Goal: Information Seeking & Learning: Compare options

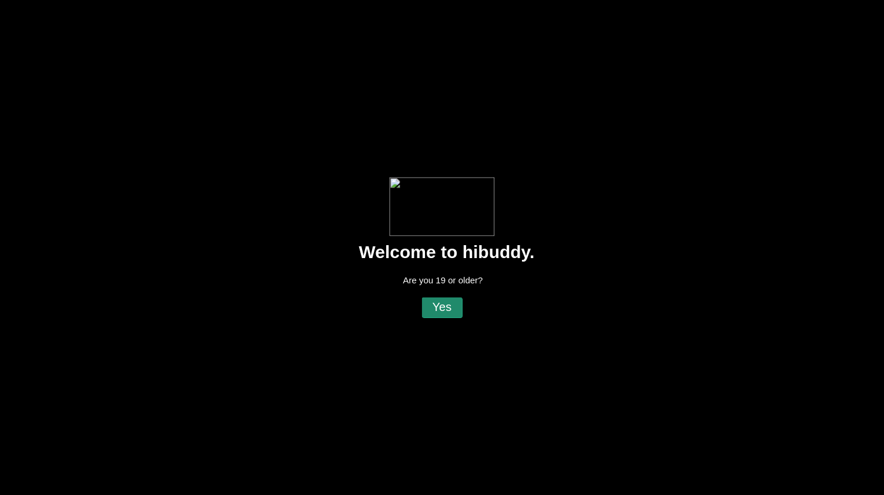
click at [439, 309] on flt-glass-pane at bounding box center [442, 247] width 884 height 495
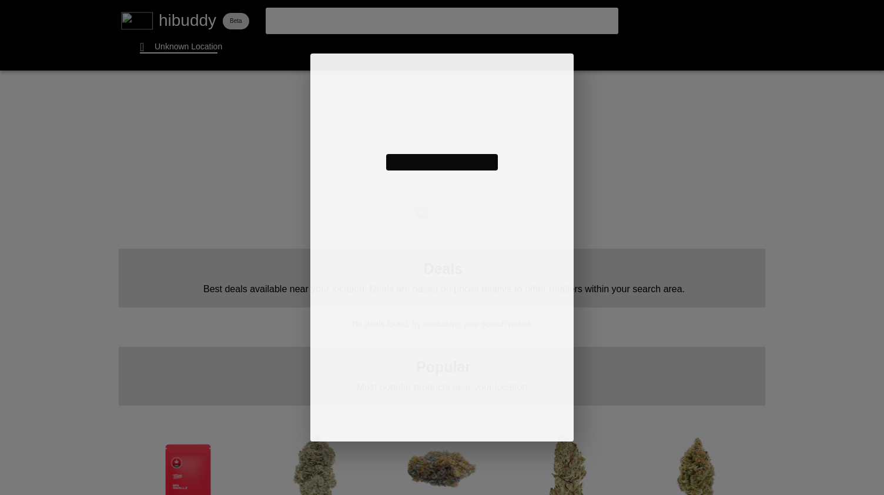
click at [191, 48] on flt-glass-pane at bounding box center [442, 247] width 884 height 495
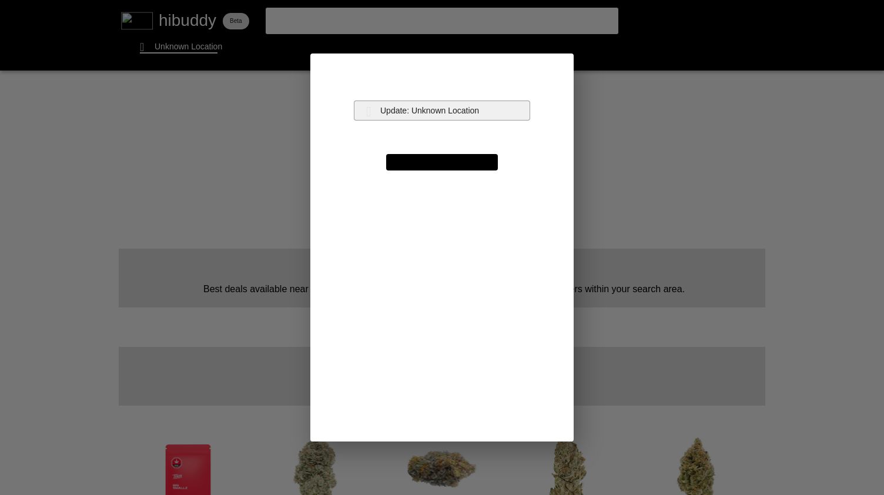
click at [395, 119] on flt-glass-pane at bounding box center [442, 247] width 884 height 495
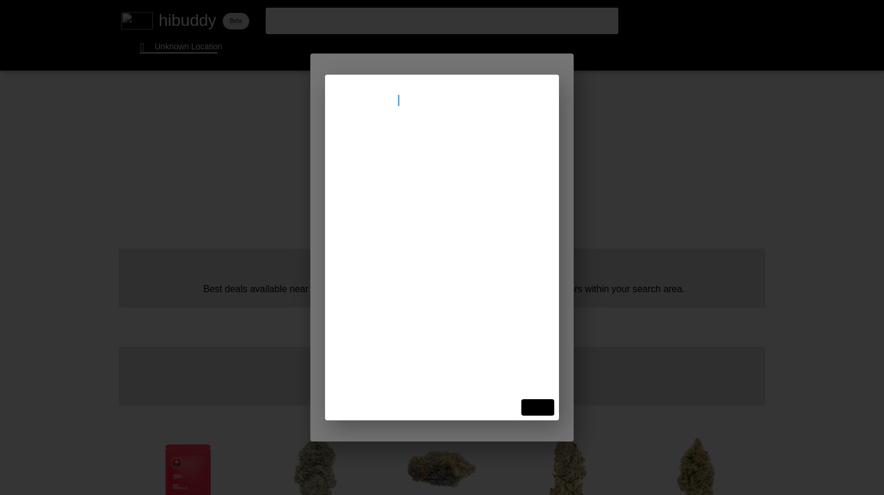
type input "[STREET_ADDRESS]"
click at [435, 143] on flt-glass-pane at bounding box center [442, 247] width 884 height 495
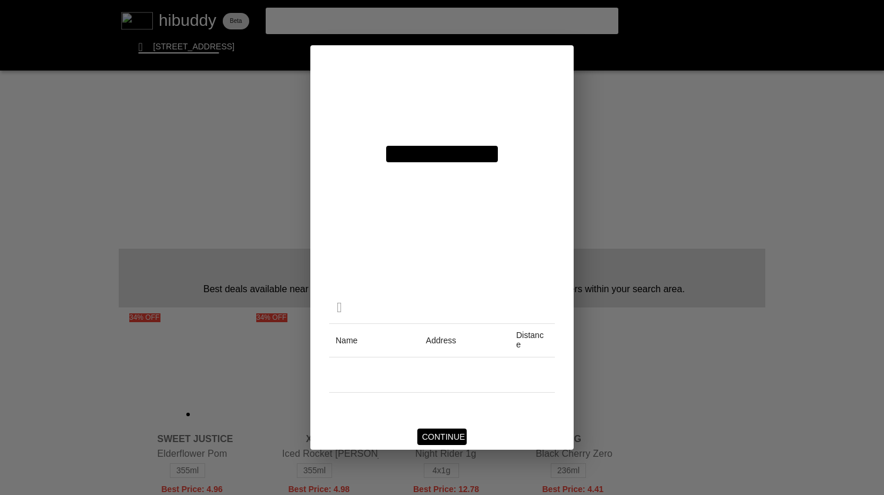
click at [452, 436] on flt-glass-pane at bounding box center [442, 247] width 884 height 495
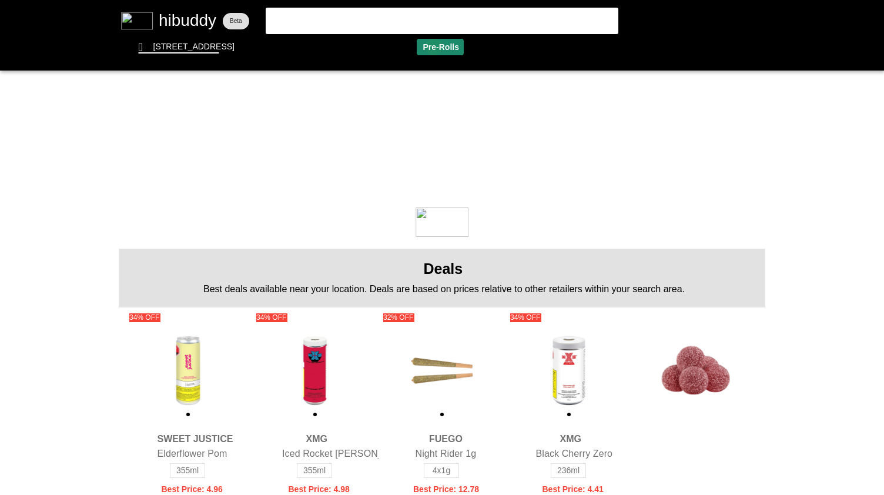
click at [433, 46] on flt-glass-pane at bounding box center [442, 247] width 884 height 495
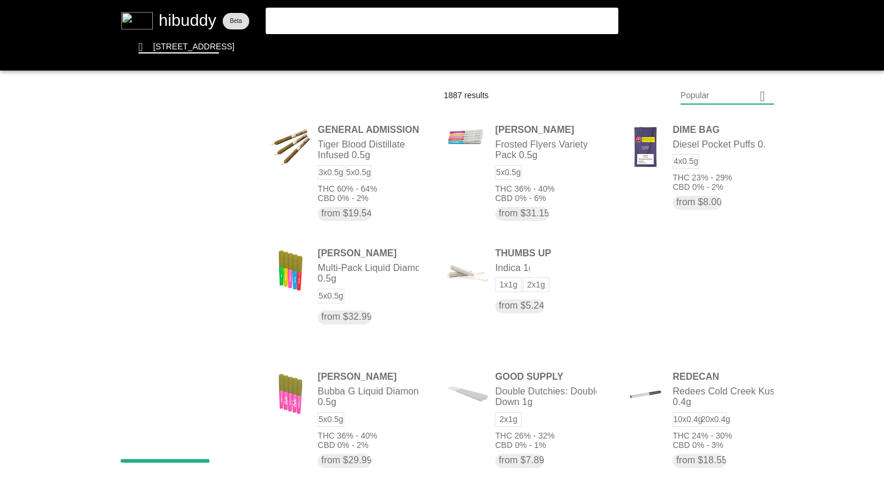
click at [708, 101] on flt-glass-pane at bounding box center [442, 247] width 884 height 495
click at [717, 131] on flt-glass-pane at bounding box center [442, 247] width 884 height 495
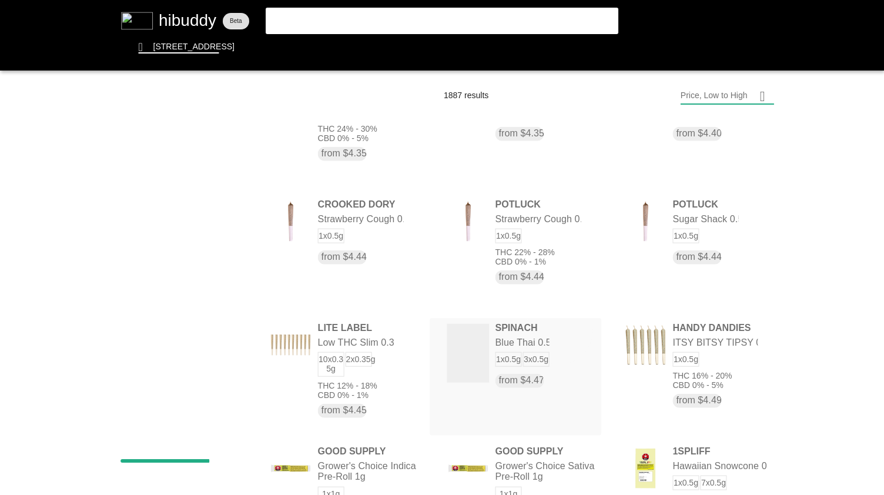
click at [561, 330] on flt-glass-pane at bounding box center [442, 247] width 884 height 495
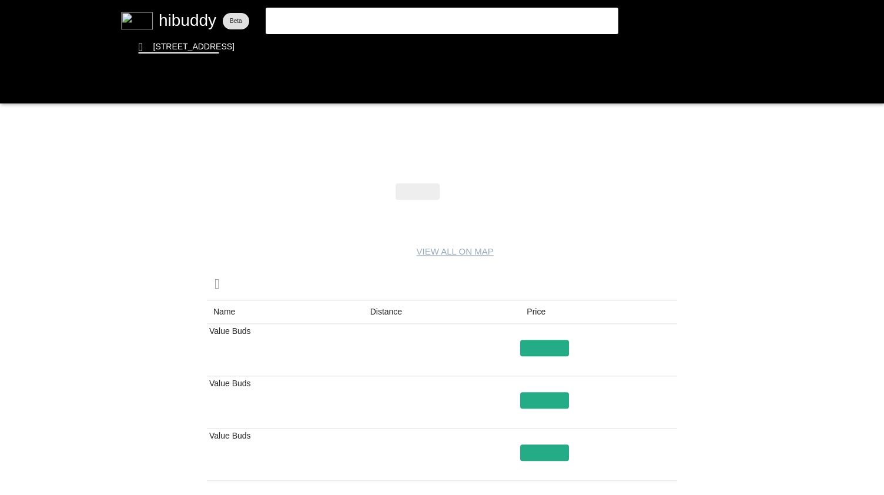
click at [387, 306] on flt-glass-pane at bounding box center [442, 247] width 884 height 495
click at [20, 98] on flt-glass-pane at bounding box center [442, 247] width 884 height 495
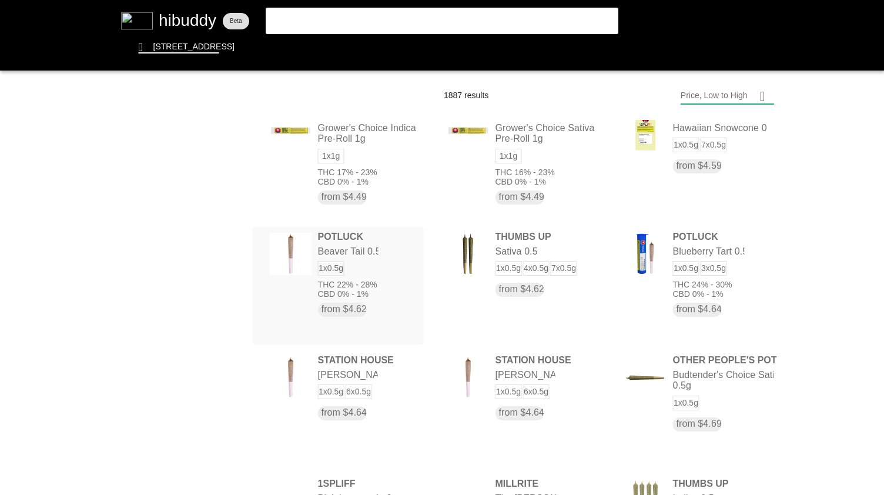
click at [332, 242] on flt-glass-pane at bounding box center [442, 247] width 884 height 495
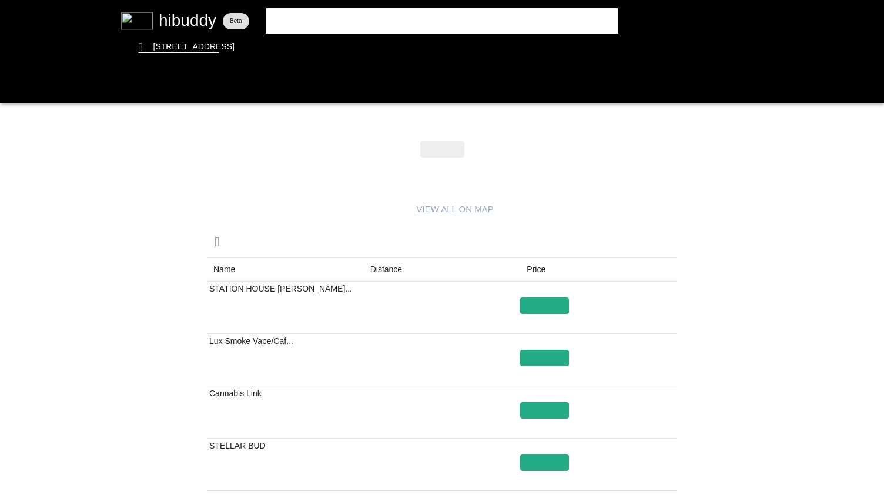
click at [370, 256] on flt-glass-pane at bounding box center [442, 247] width 884 height 495
click at [374, 262] on flt-glass-pane at bounding box center [442, 247] width 884 height 495
click at [14, 88] on flt-glass-pane at bounding box center [442, 247] width 884 height 495
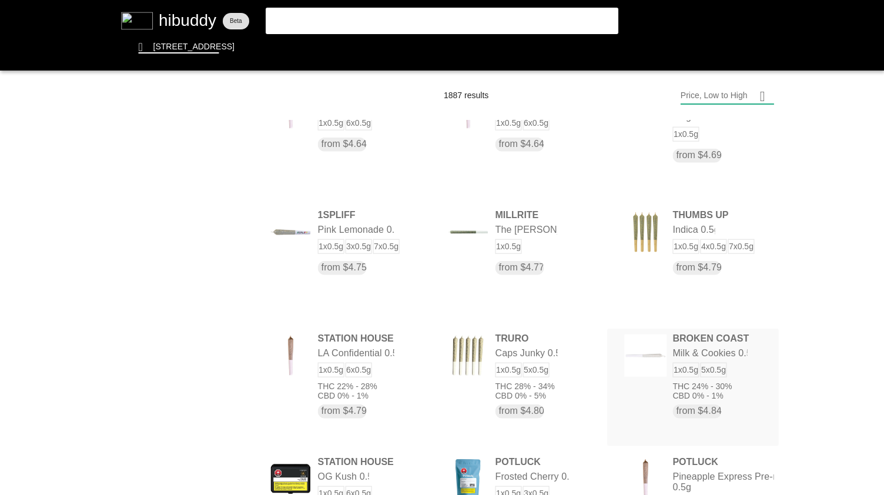
click at [692, 368] on flt-glass-pane at bounding box center [442, 247] width 884 height 495
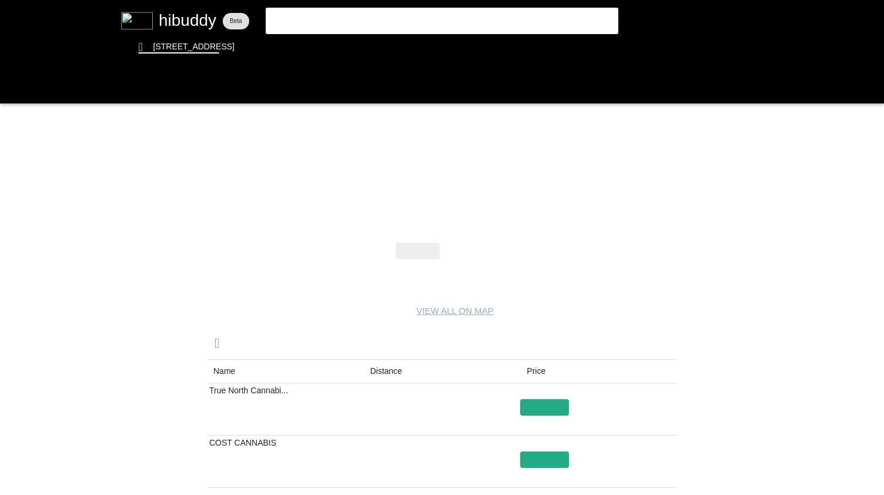
click at [372, 368] on flt-glass-pane at bounding box center [442, 247] width 884 height 495
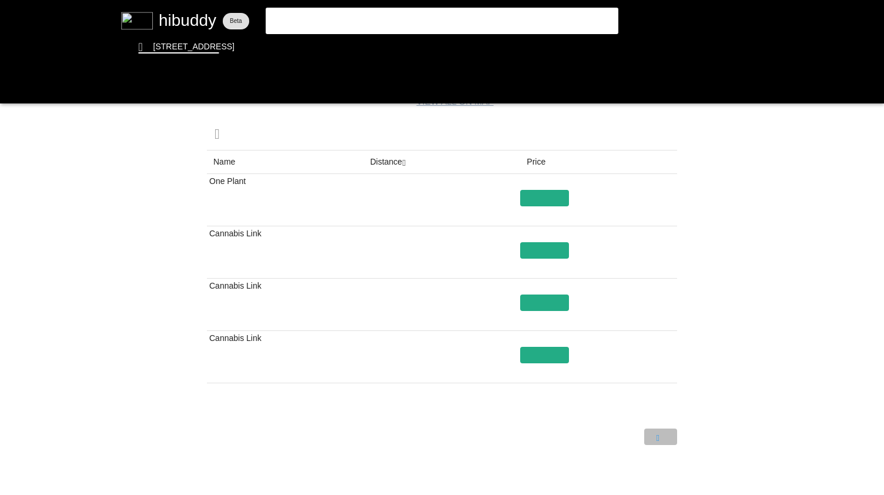
click at [653, 433] on flt-glass-pane at bounding box center [442, 247] width 884 height 495
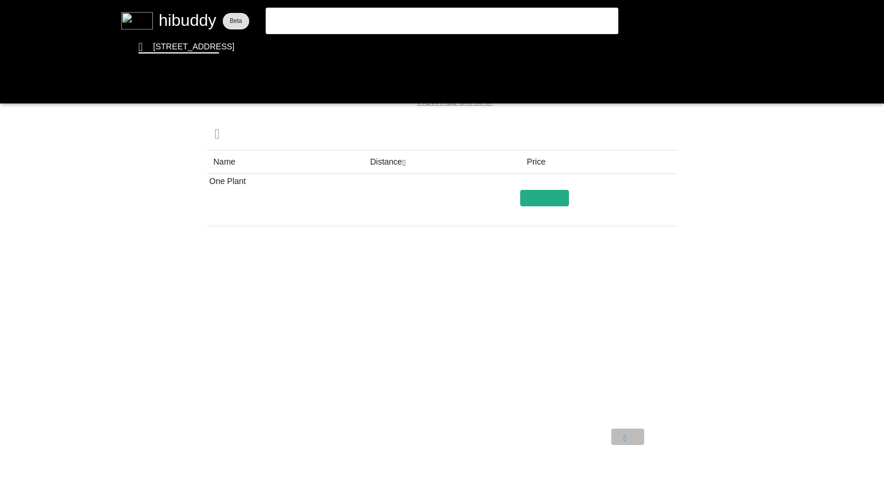
click at [623, 438] on flt-glass-pane at bounding box center [442, 247] width 884 height 495
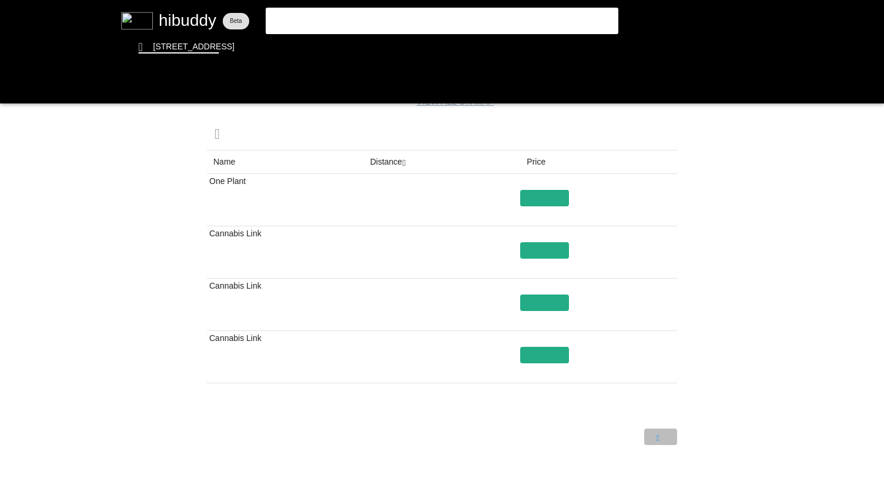
click at [659, 436] on flt-glass-pane at bounding box center [442, 247] width 884 height 495
click at [16, 83] on flt-glass-pane at bounding box center [442, 247] width 884 height 495
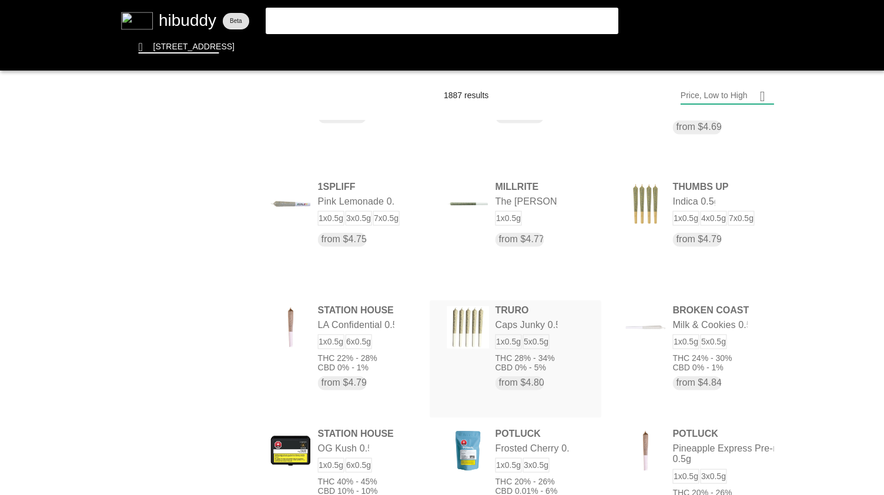
click at [506, 335] on flt-glass-pane at bounding box center [442, 247] width 884 height 495
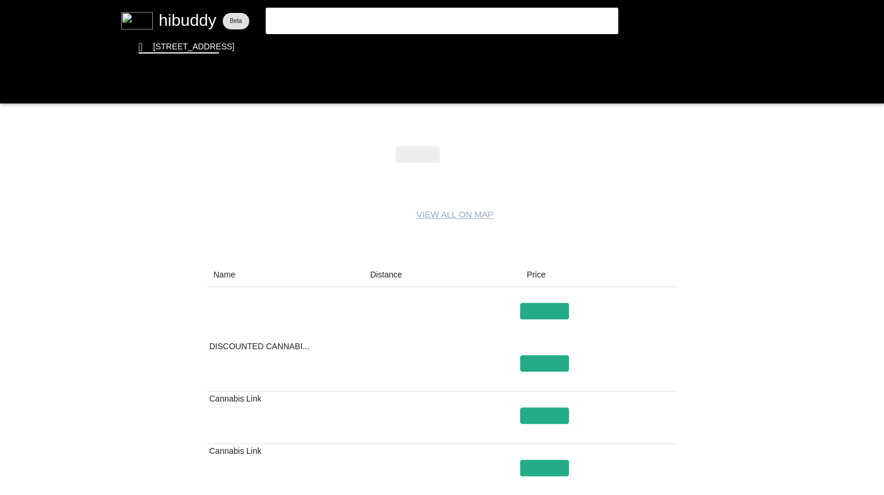
click at [395, 272] on flt-glass-pane at bounding box center [442, 247] width 884 height 495
click at [16, 98] on flt-glass-pane at bounding box center [442, 247] width 884 height 495
